Goal: Check status: Check status

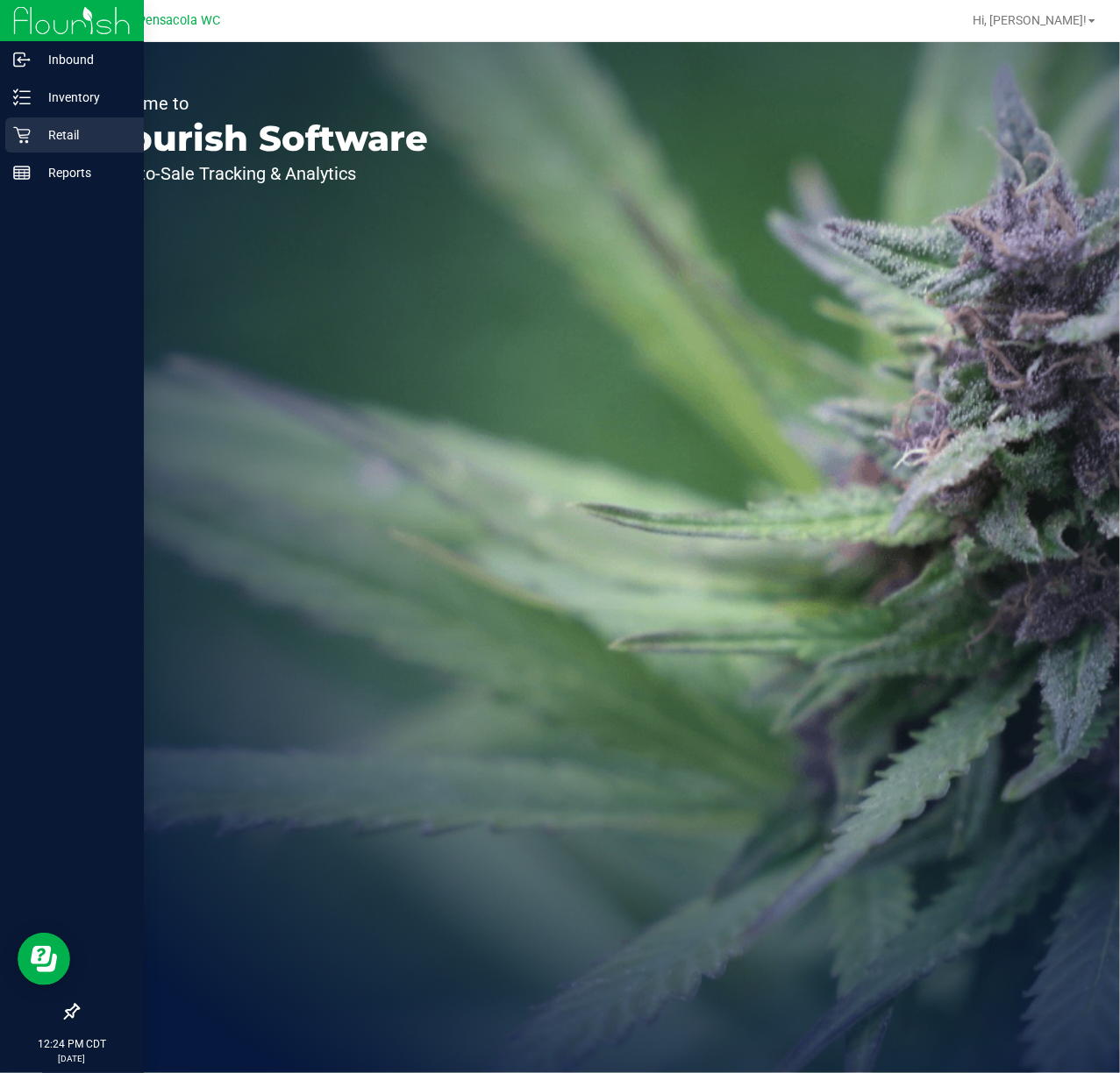
click at [25, 135] on icon at bounding box center [21, 135] width 17 height 17
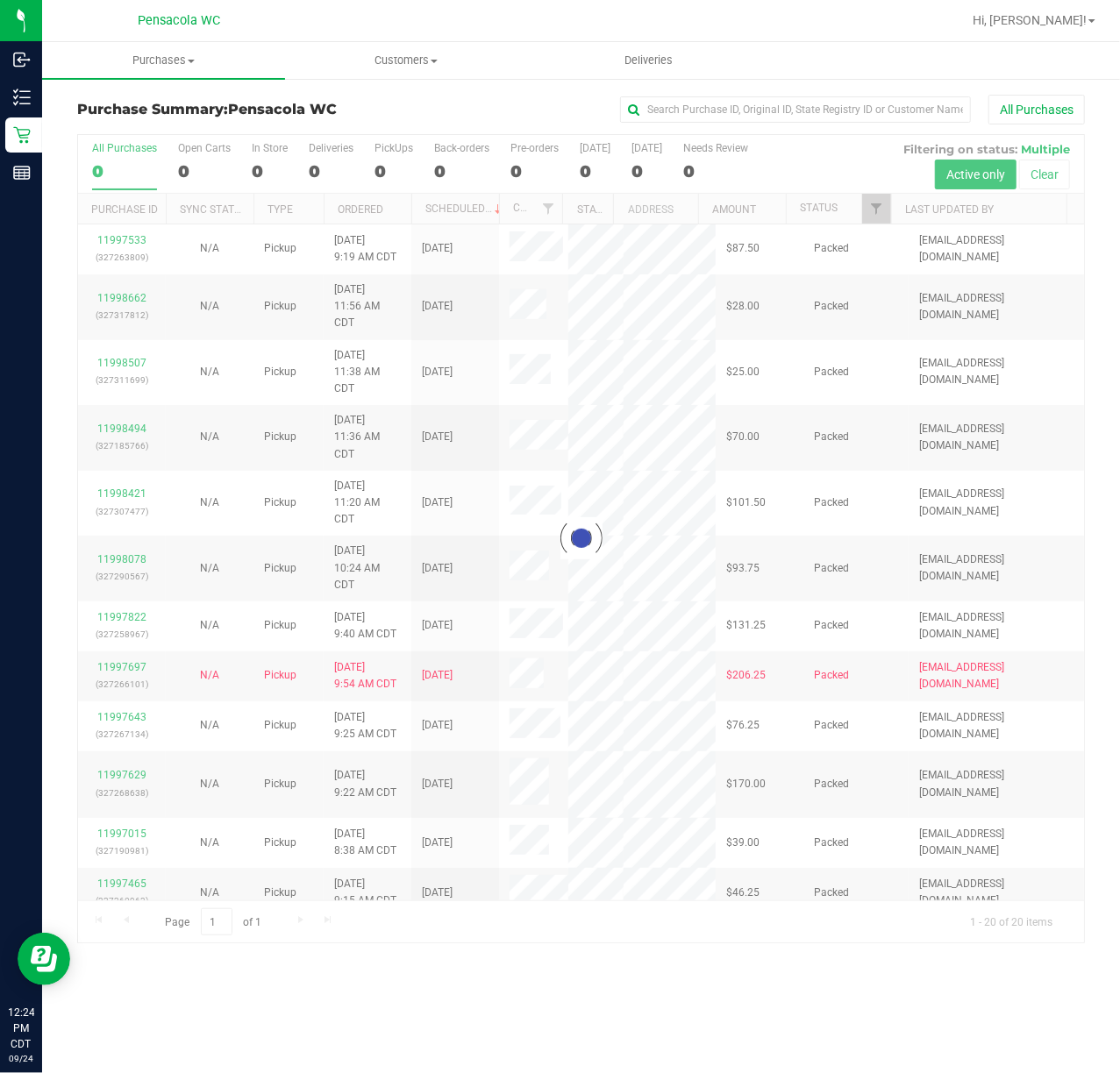
click at [873, 209] on div at bounding box center [581, 539] width 1006 height 808
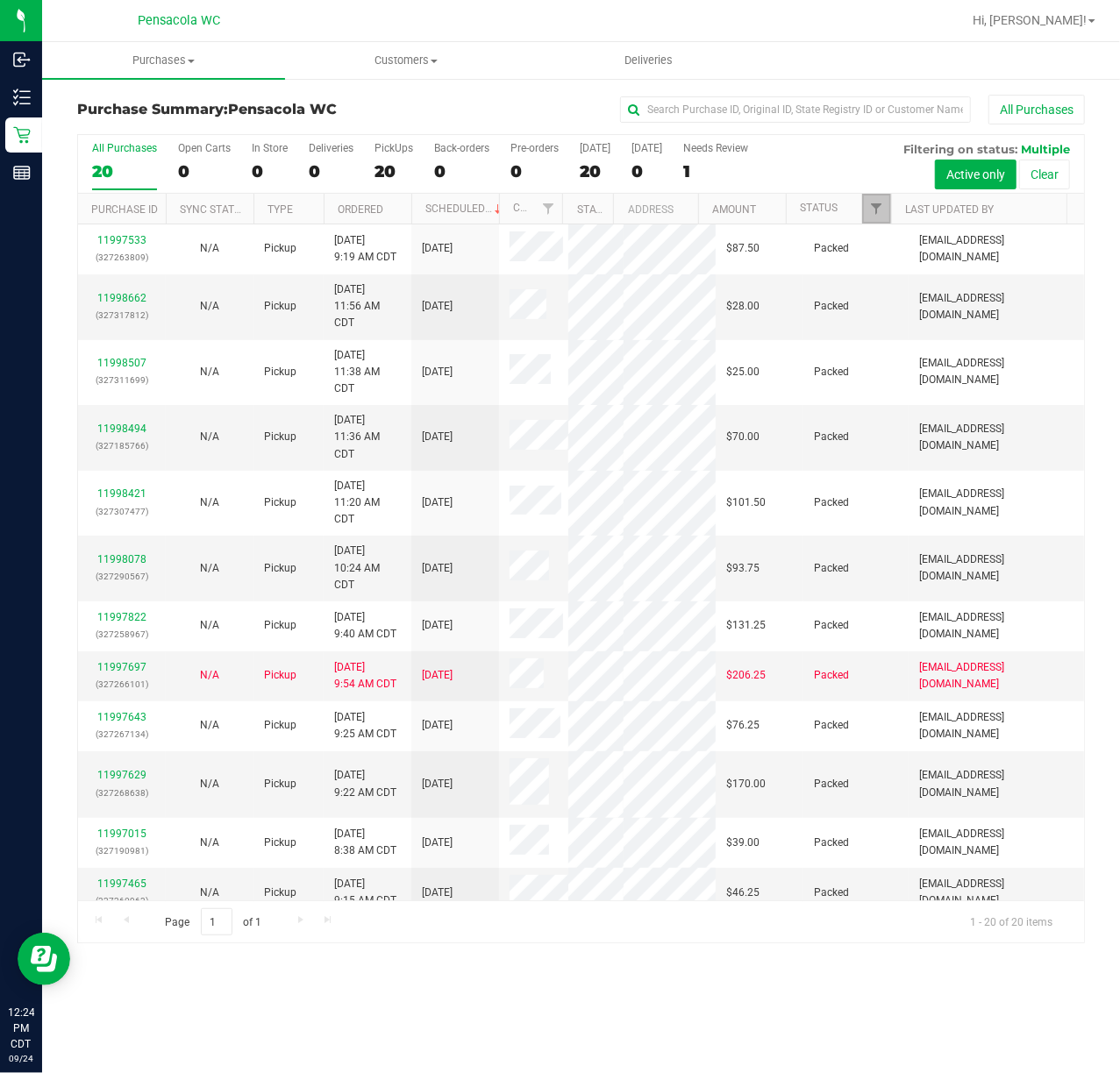
click at [873, 209] on span "Filter" at bounding box center [876, 209] width 14 height 14
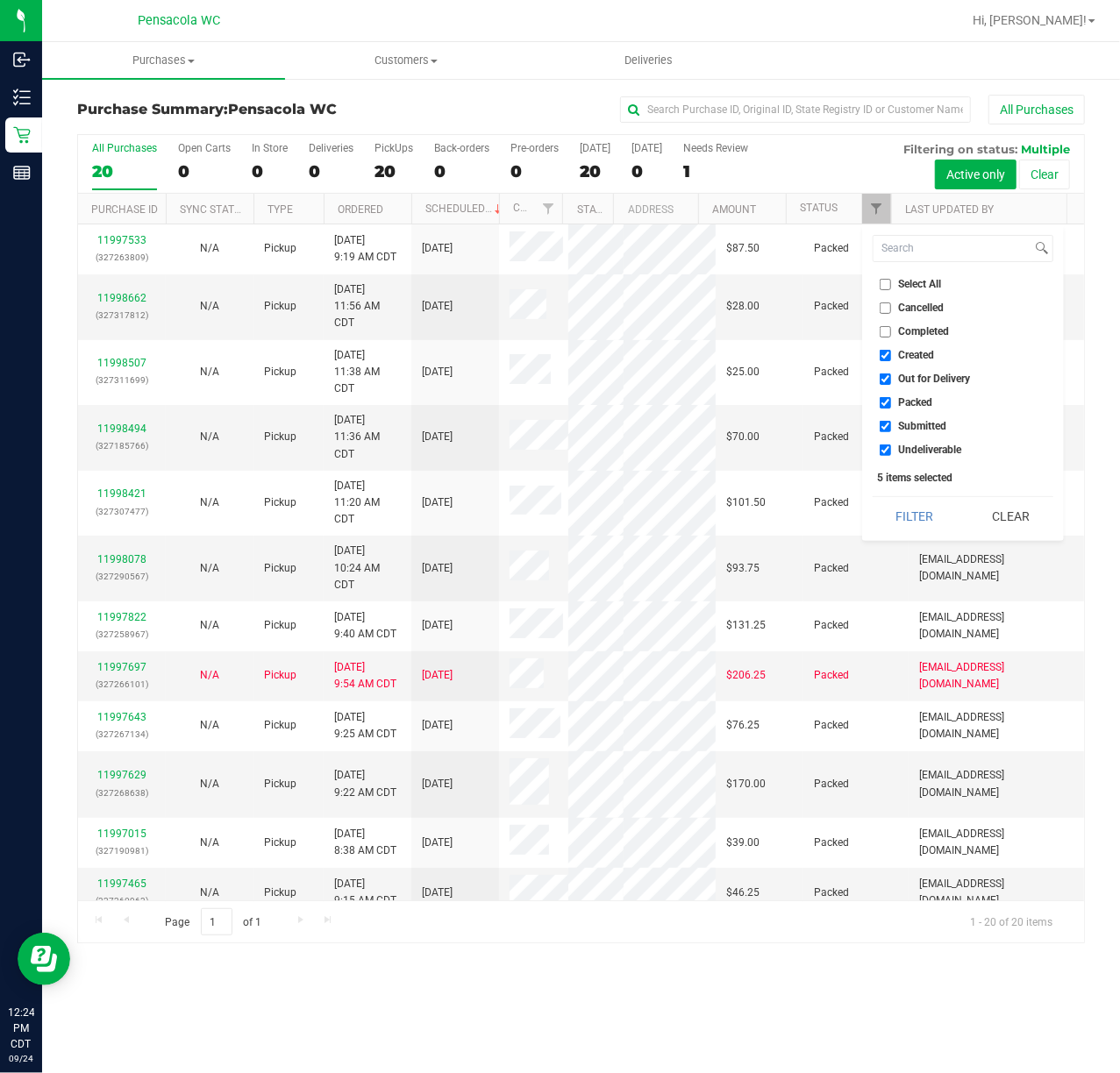
click at [884, 282] on input "Select All" at bounding box center [885, 284] width 11 height 11
checkbox input "true"
click at [884, 282] on input "Select All" at bounding box center [885, 284] width 11 height 11
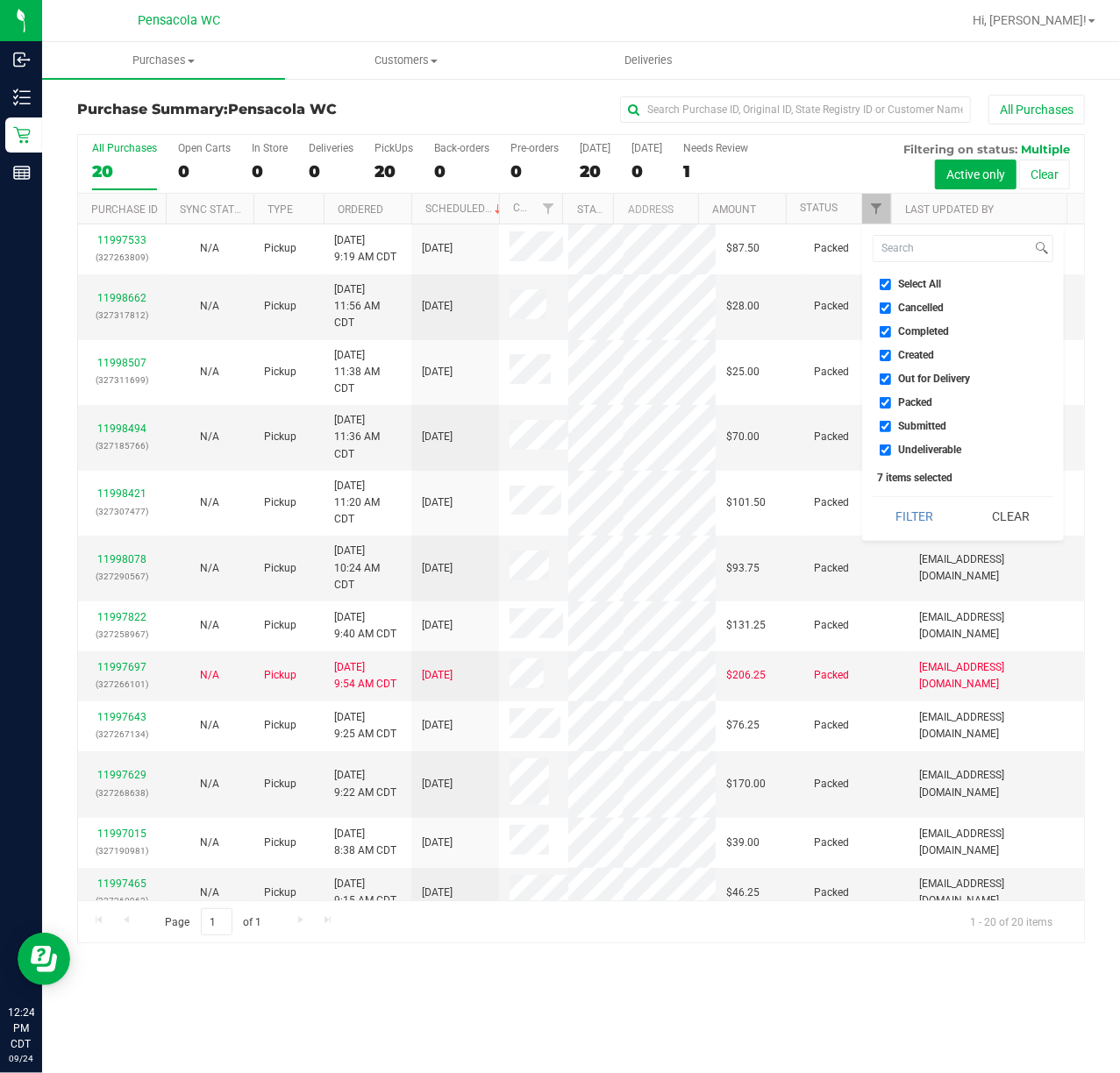
checkbox input "false"
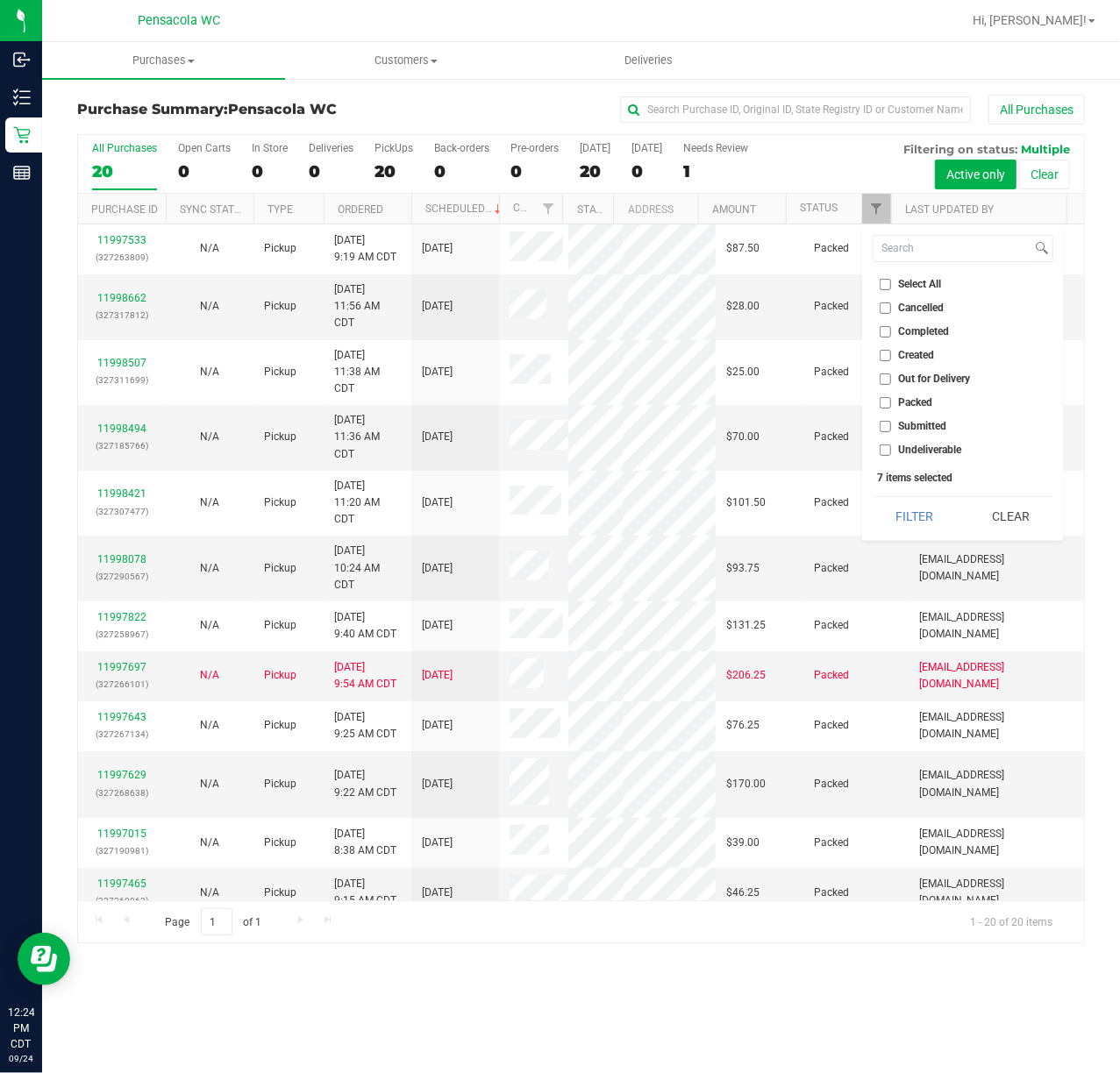
checkbox input "false"
click at [880, 428] on input "Submitted" at bounding box center [885, 426] width 11 height 11
checkbox input "true"
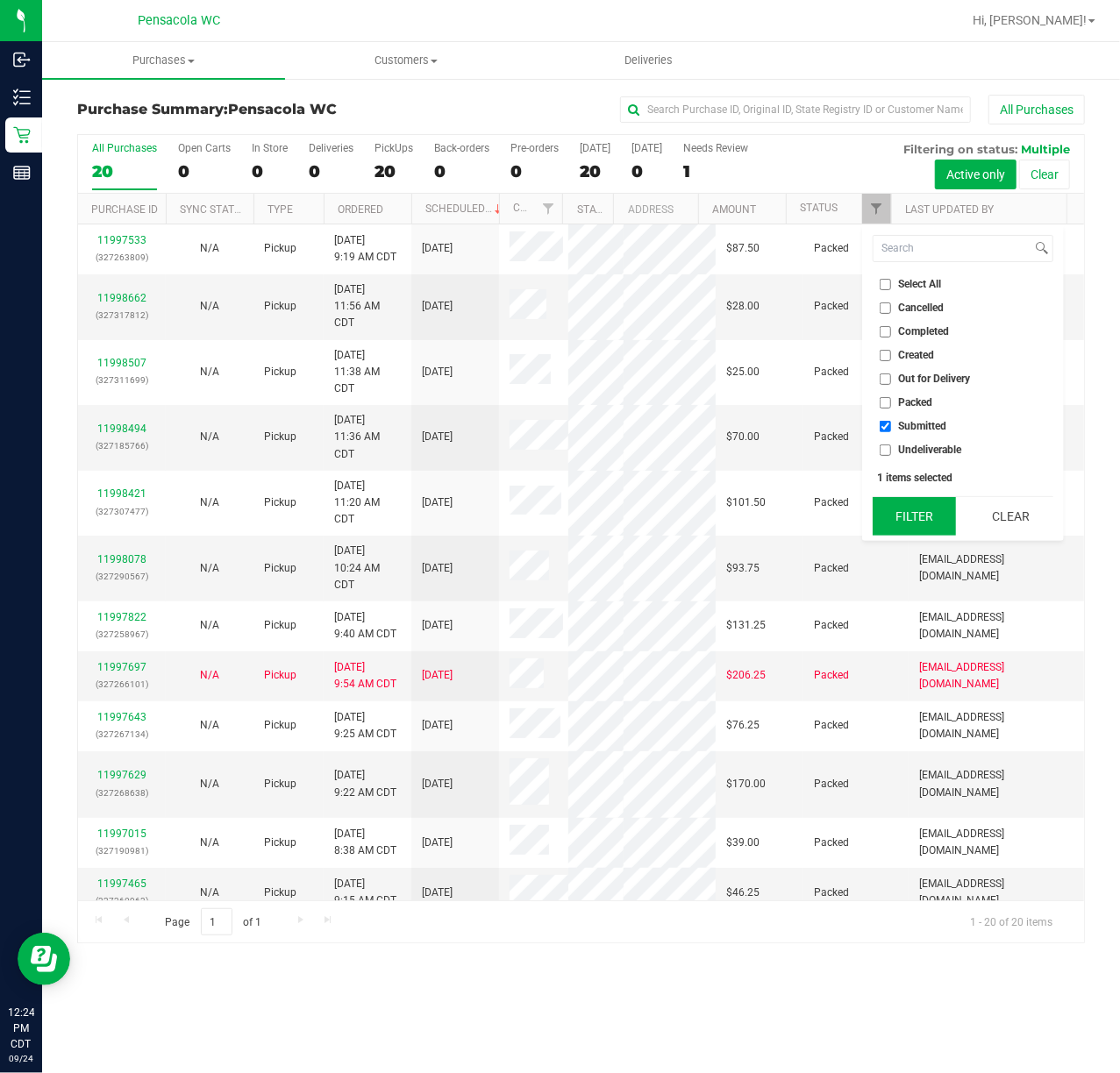
click at [905, 510] on button "Filter" at bounding box center [915, 516] width 84 height 39
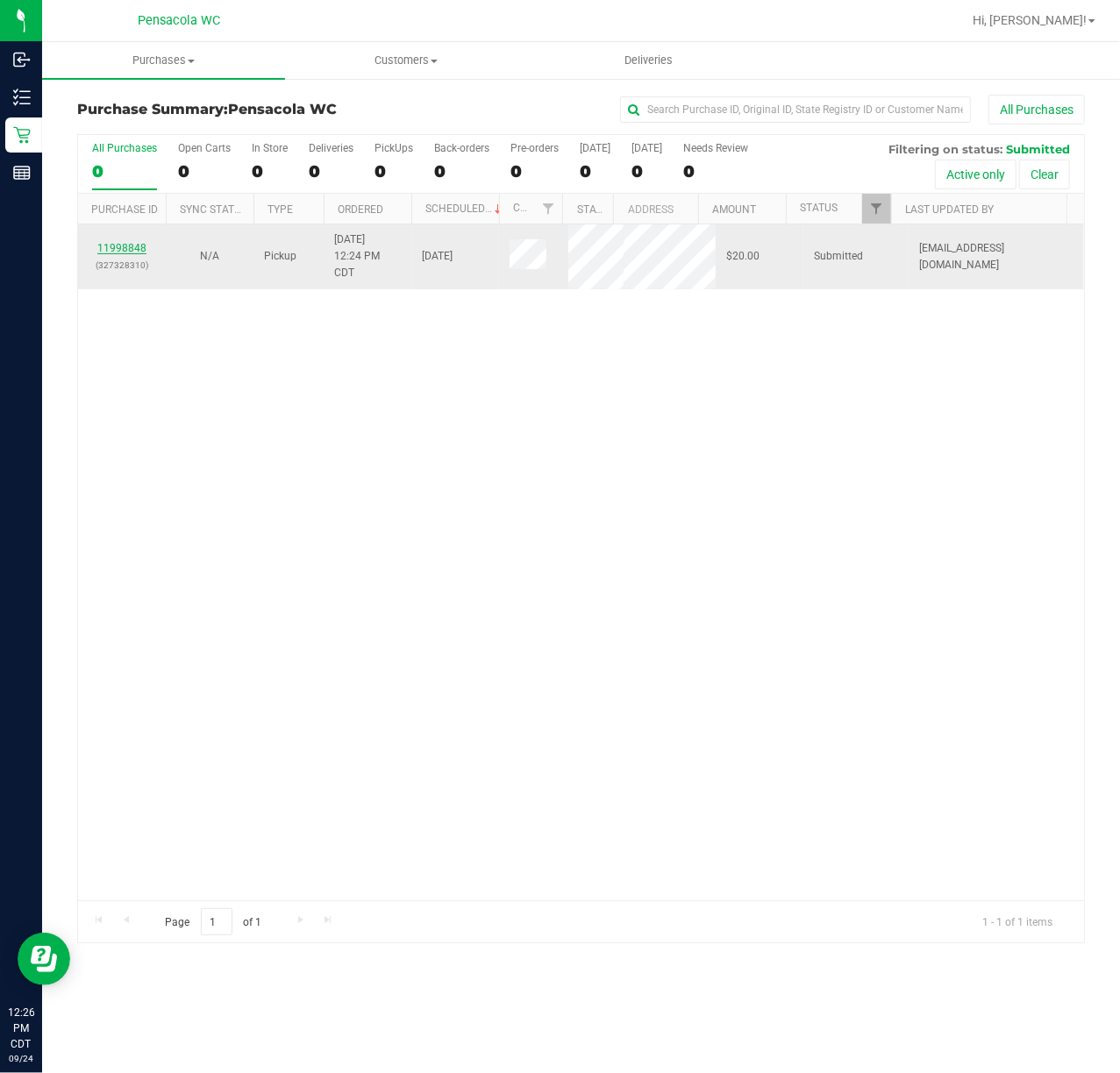
click at [107, 246] on link "11998848" at bounding box center [121, 248] width 49 height 12
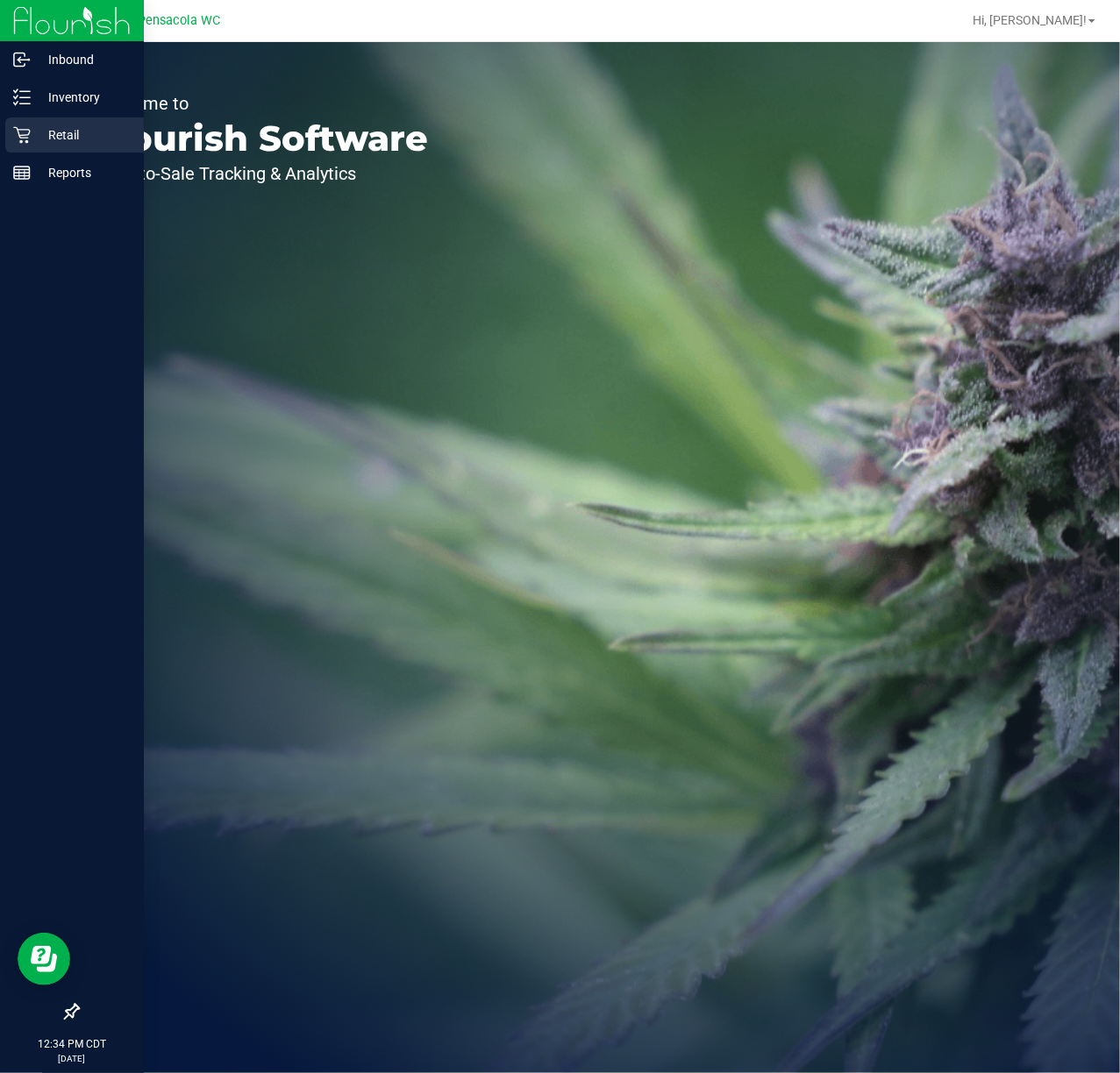
click at [46, 130] on p "Retail" at bounding box center [83, 135] width 105 height 21
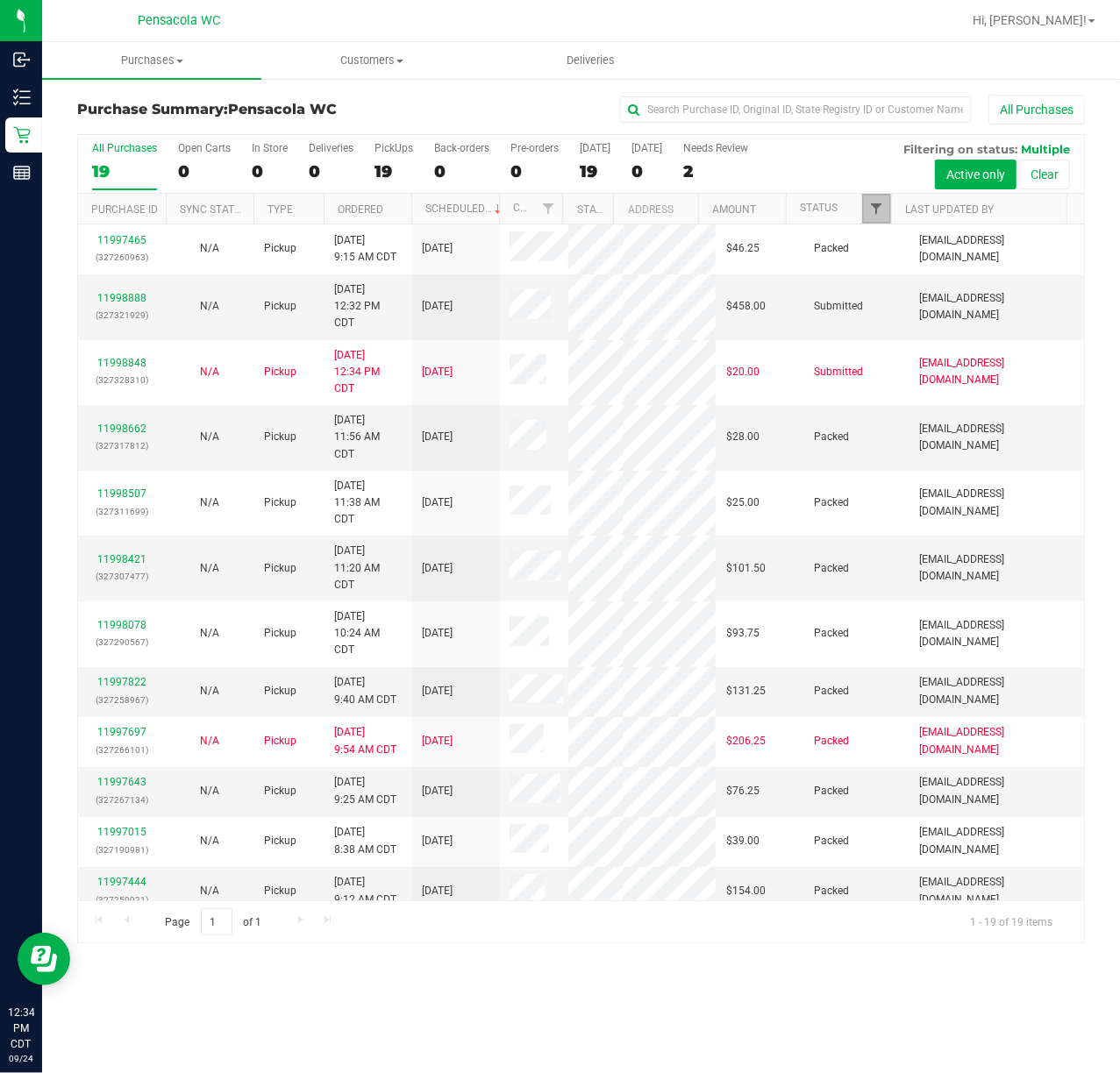
click at [879, 205] on span "Filter" at bounding box center [876, 209] width 14 height 14
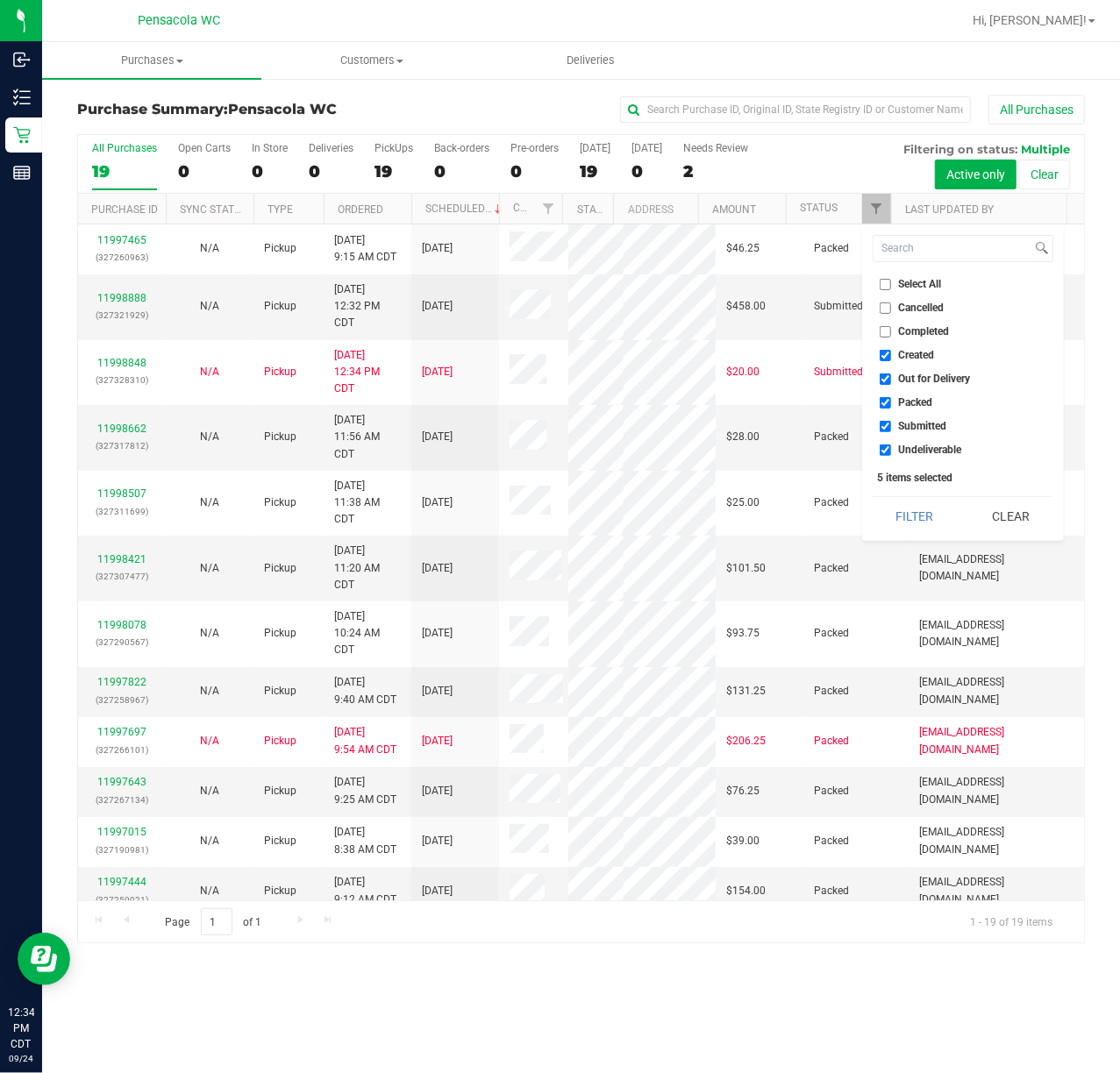
click at [886, 279] on input "Select All" at bounding box center [885, 284] width 11 height 11
checkbox input "true"
click at [885, 279] on input "Select All" at bounding box center [885, 284] width 11 height 11
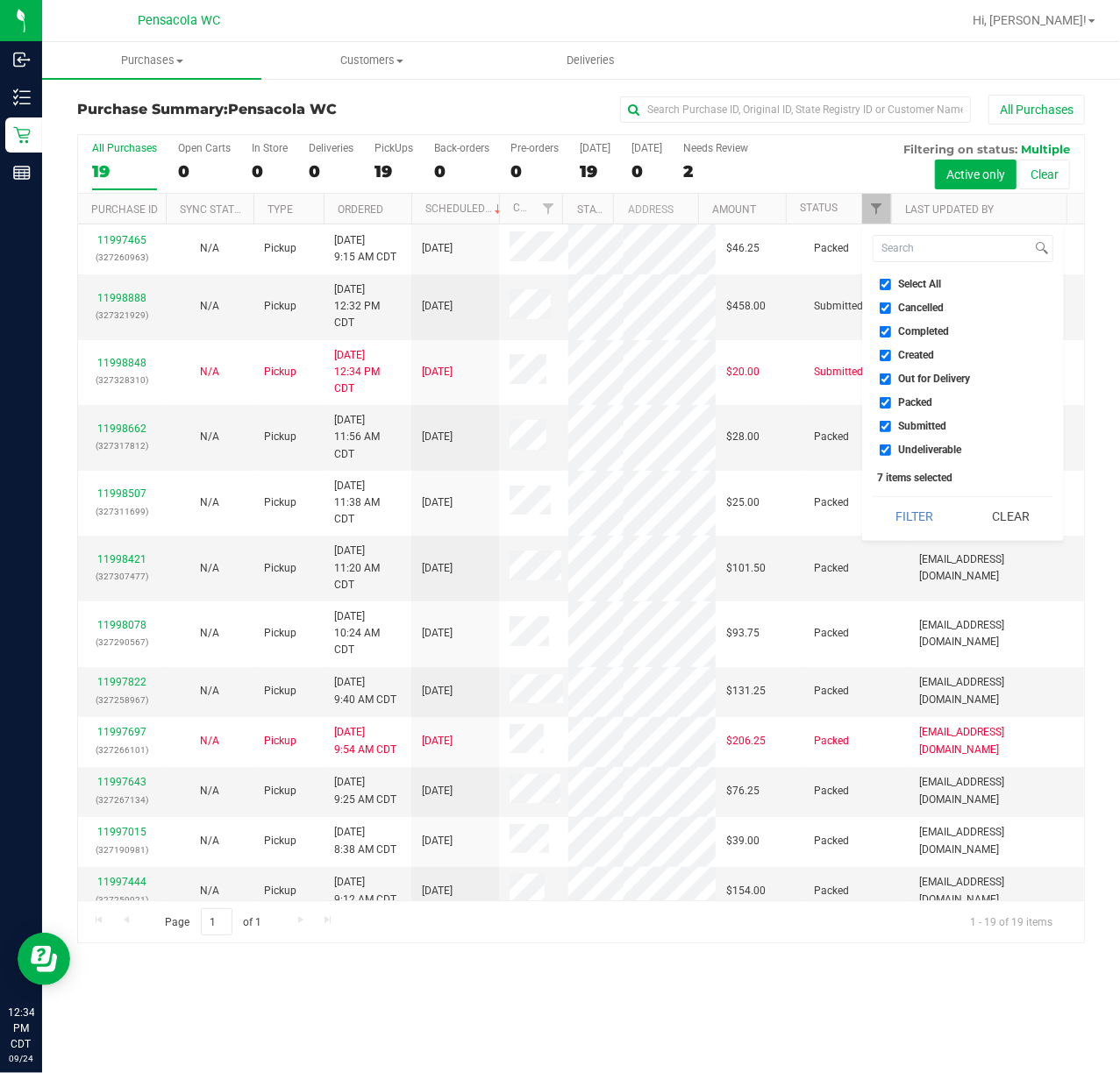
checkbox input "false"
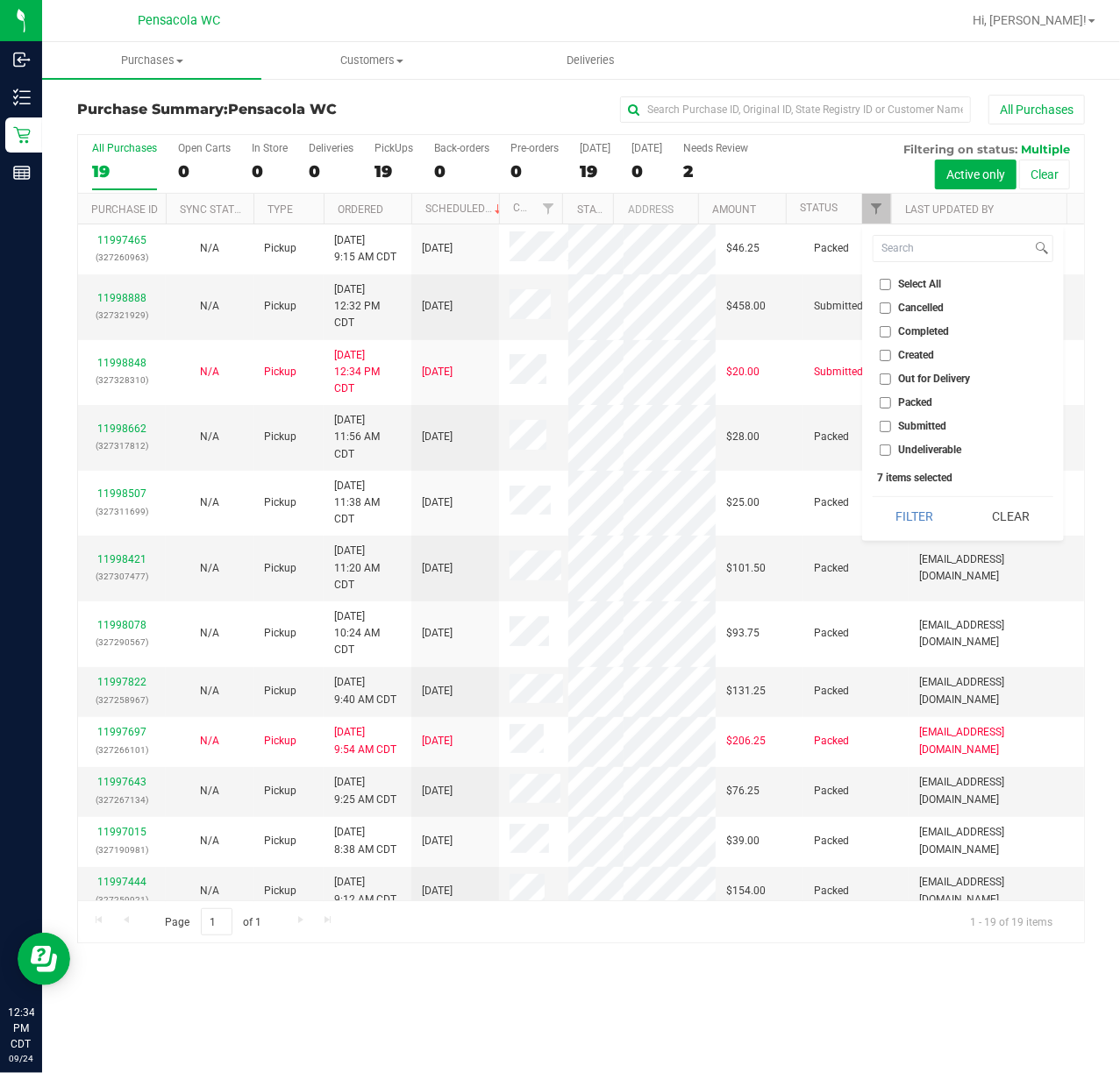
checkbox input "false"
click at [888, 423] on input "Submitted" at bounding box center [885, 426] width 11 height 11
checkbox input "true"
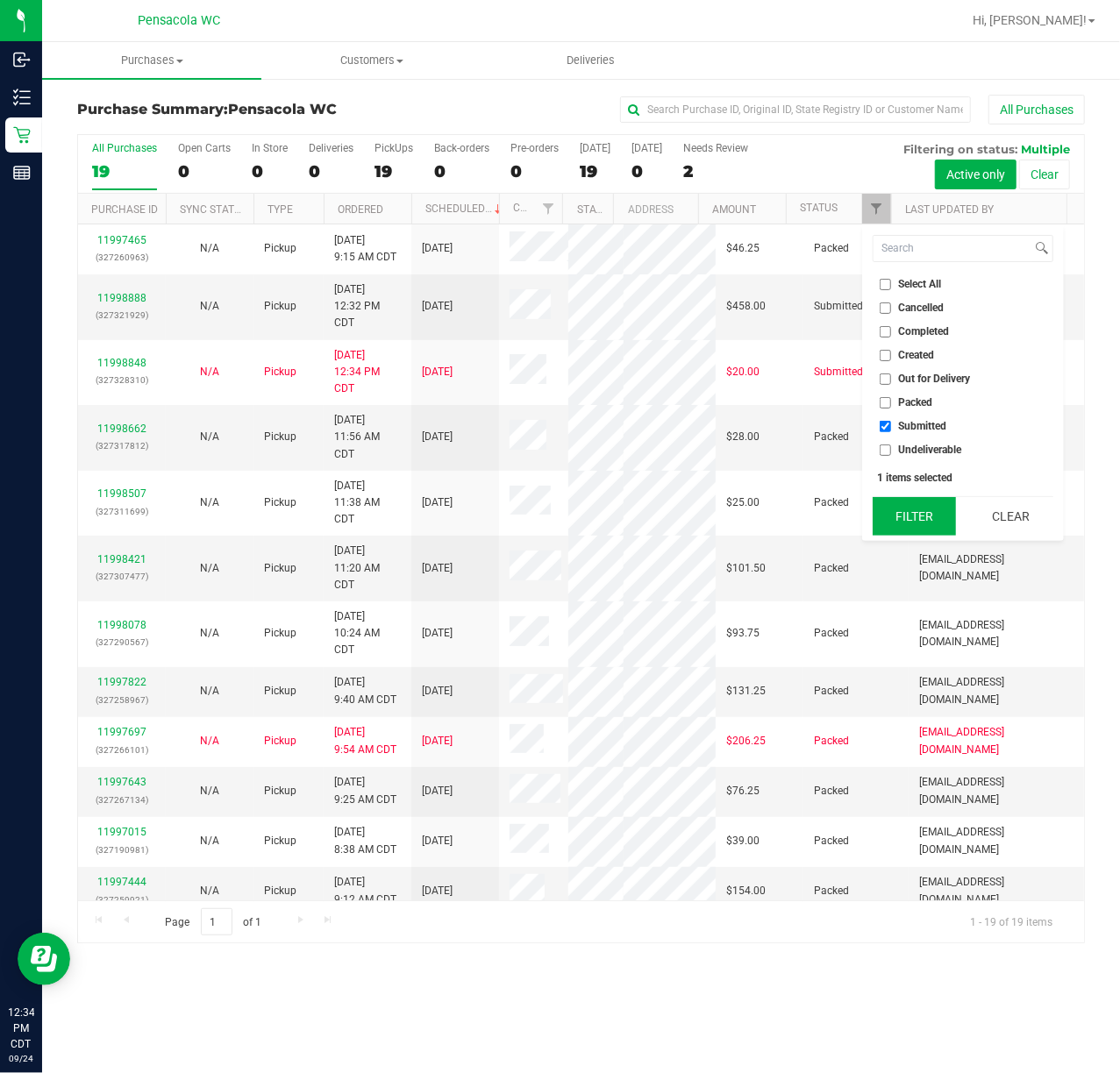
click at [902, 513] on button "Filter" at bounding box center [915, 516] width 84 height 39
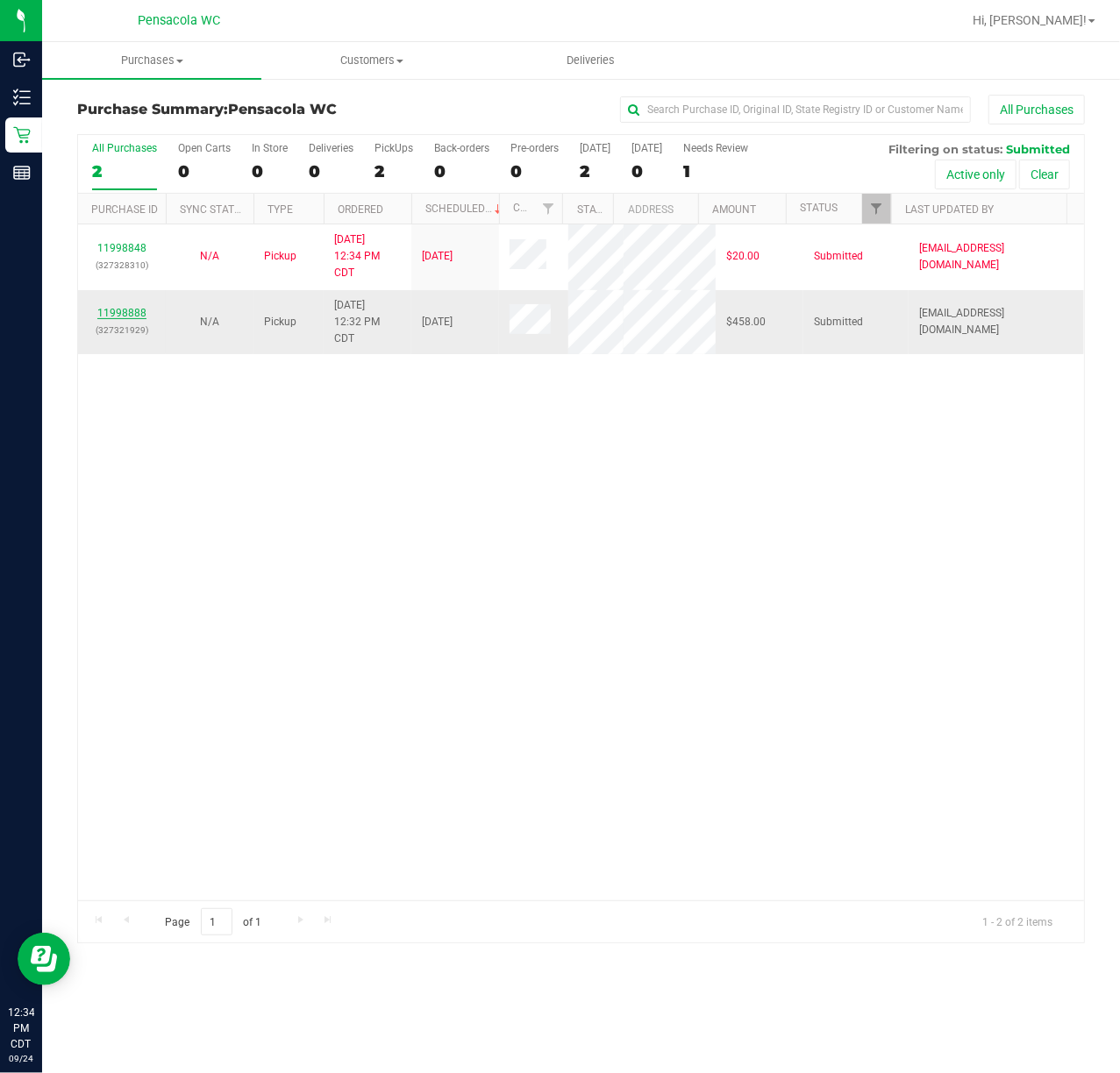
click at [118, 310] on link "11998888" at bounding box center [121, 313] width 49 height 12
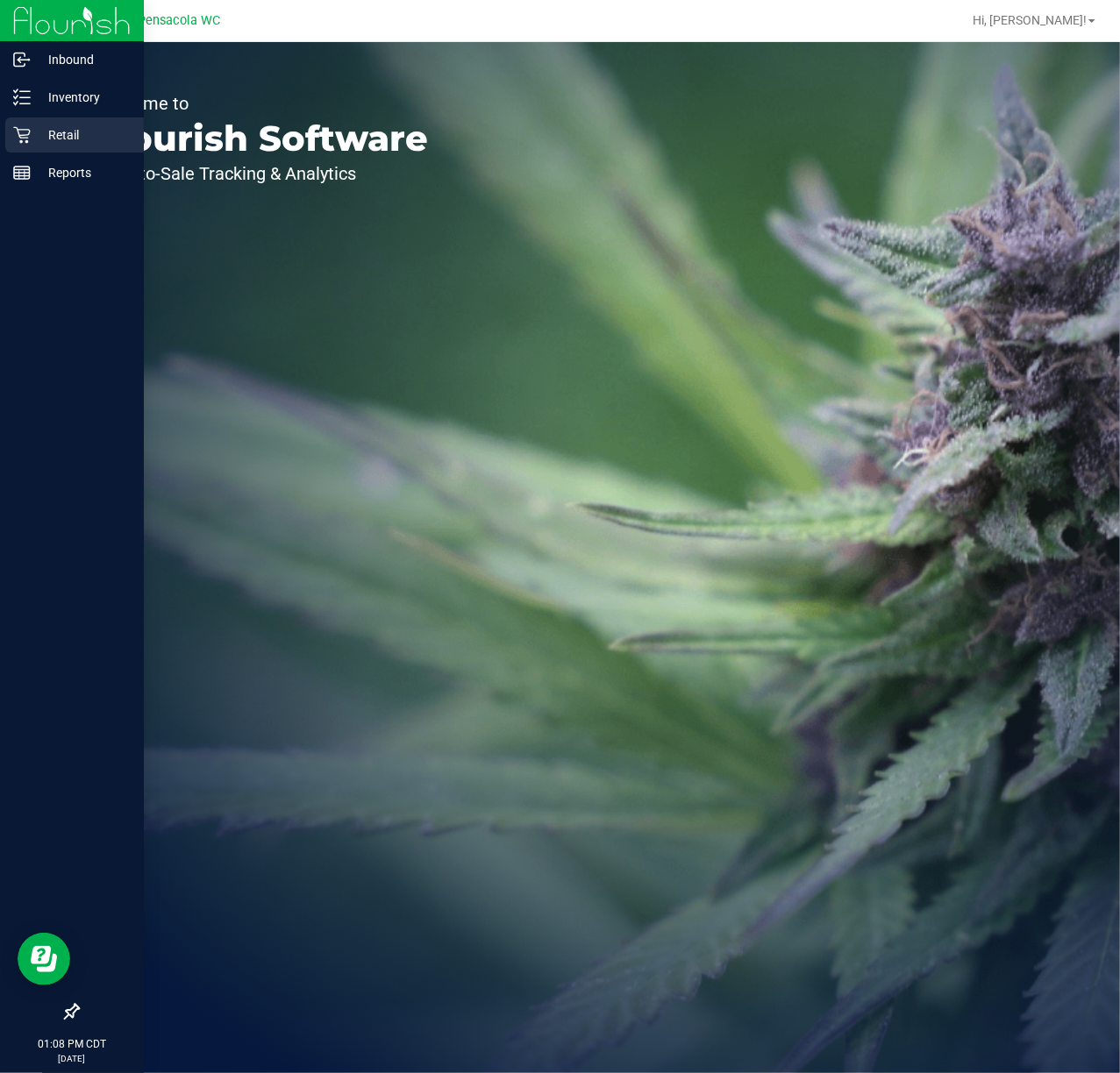
click at [77, 140] on p "Retail" at bounding box center [83, 135] width 105 height 21
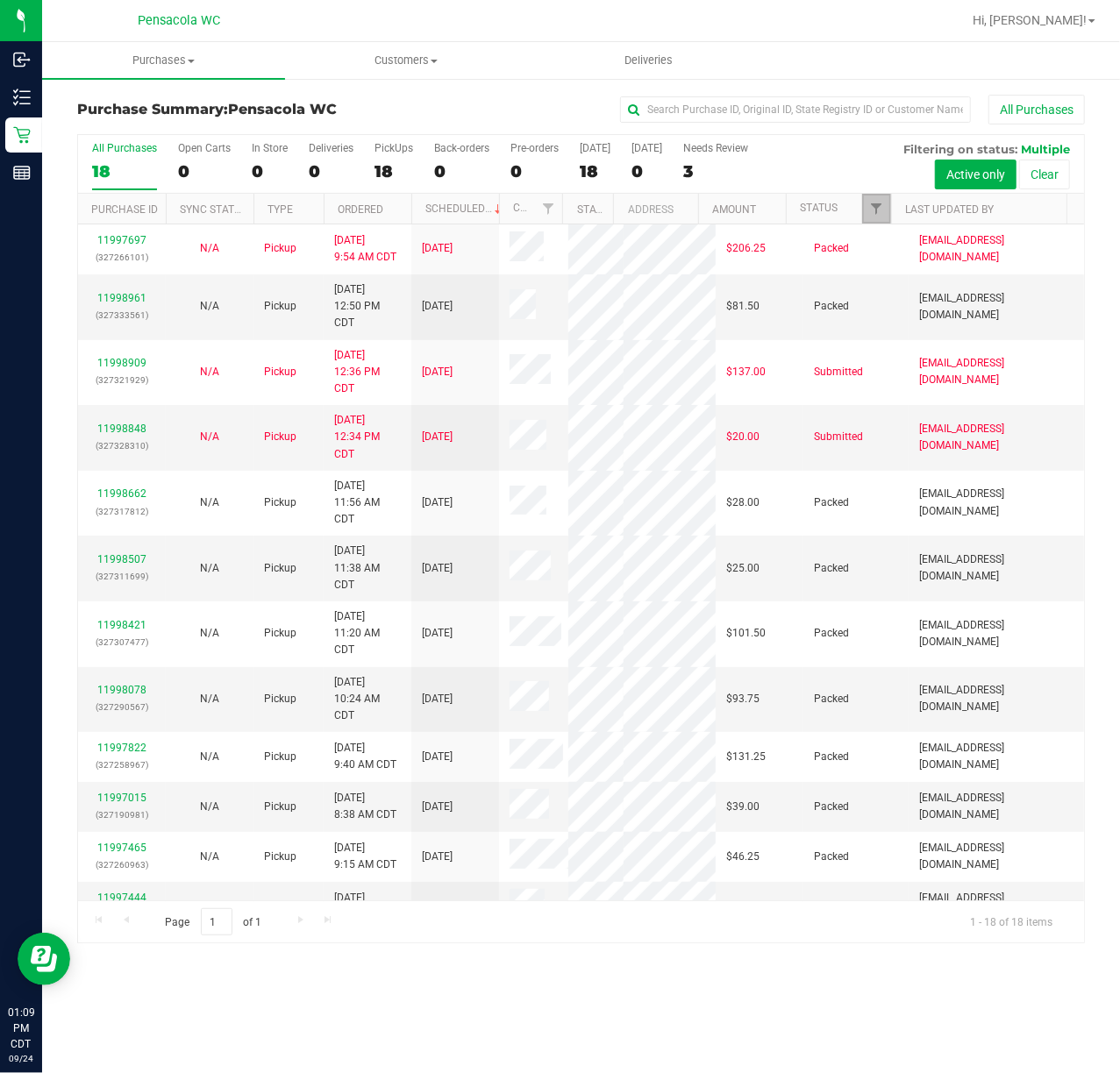
click at [878, 208] on span "Filter" at bounding box center [876, 209] width 14 height 14
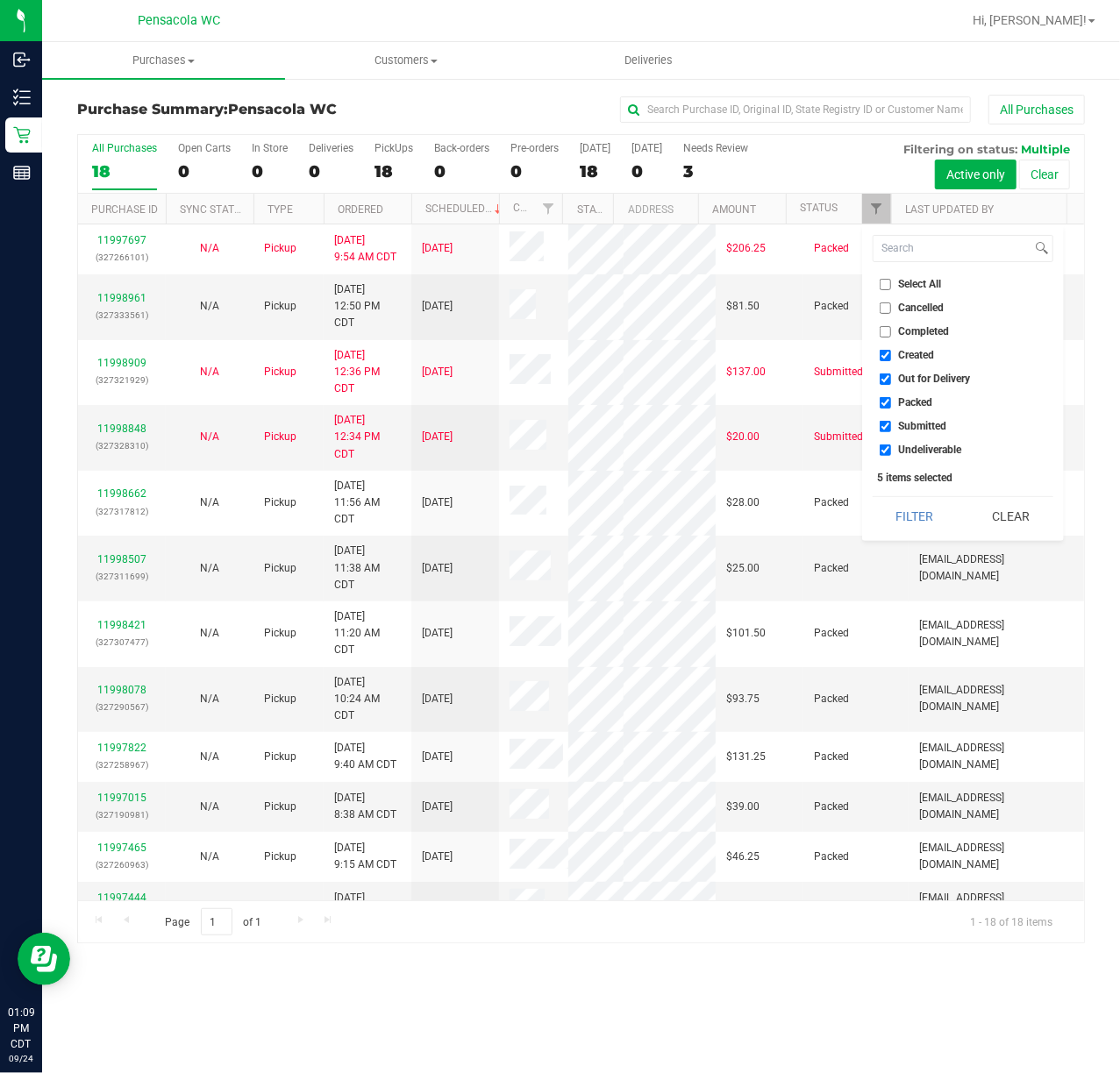
click at [881, 289] on input "Select All" at bounding box center [885, 284] width 11 height 11
checkbox input "true"
click at [881, 289] on input "Select All" at bounding box center [885, 284] width 11 height 11
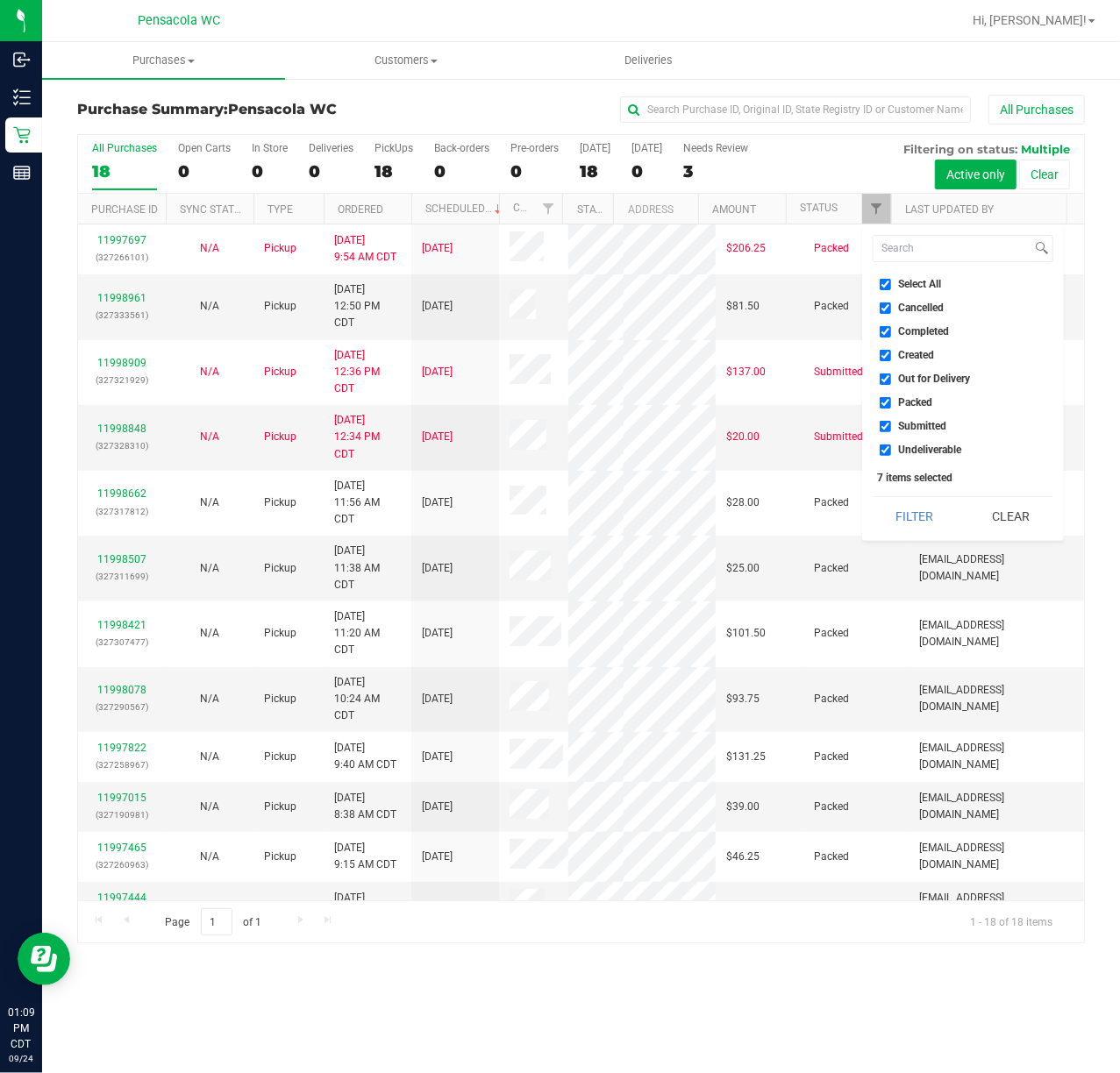
checkbox input "false"
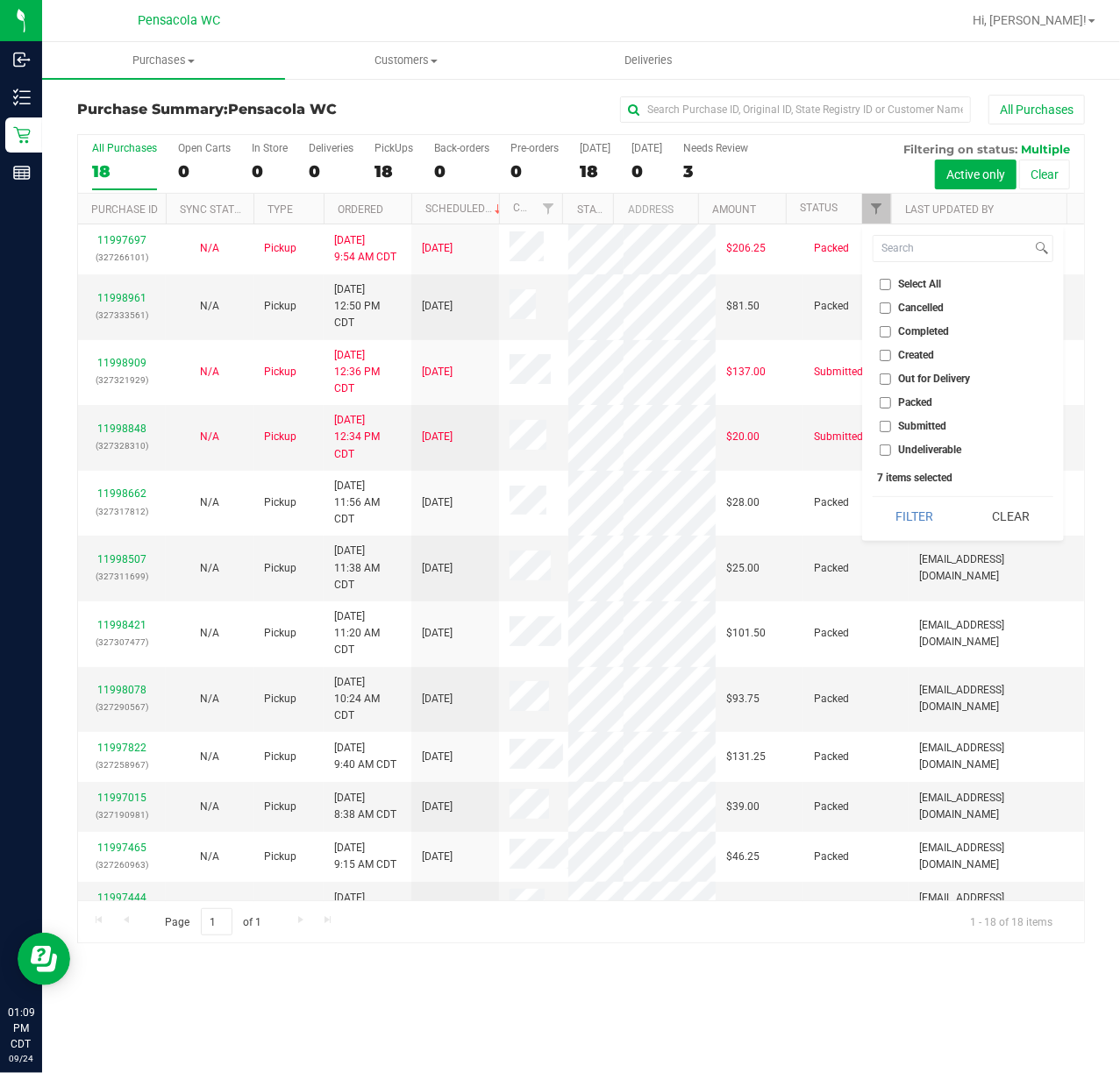
checkbox input "false"
click at [882, 429] on input "Submitted" at bounding box center [885, 426] width 11 height 11
checkbox input "true"
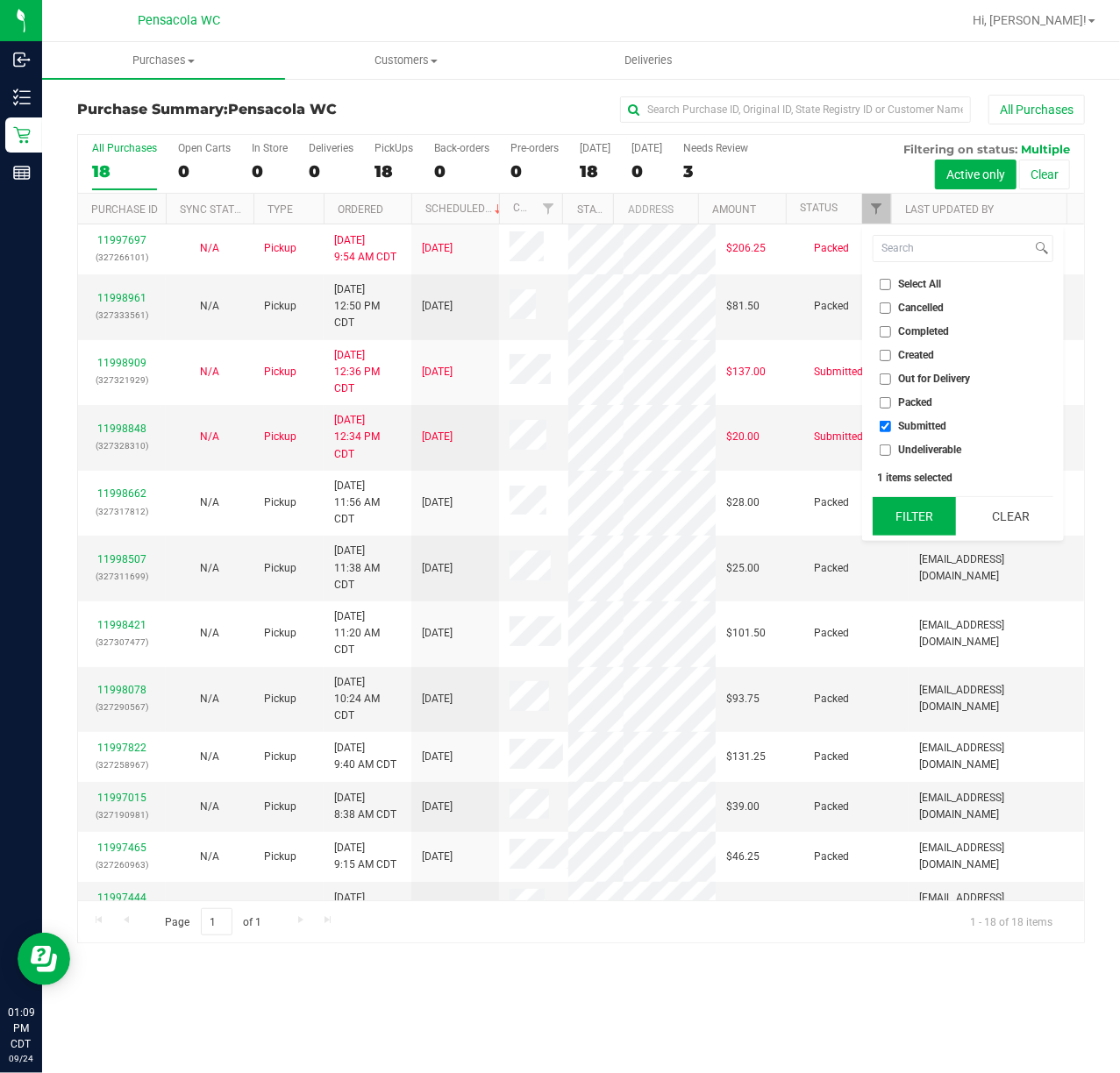
click at [913, 509] on button "Filter" at bounding box center [915, 516] width 84 height 39
